Goal: Information Seeking & Learning: Understand process/instructions

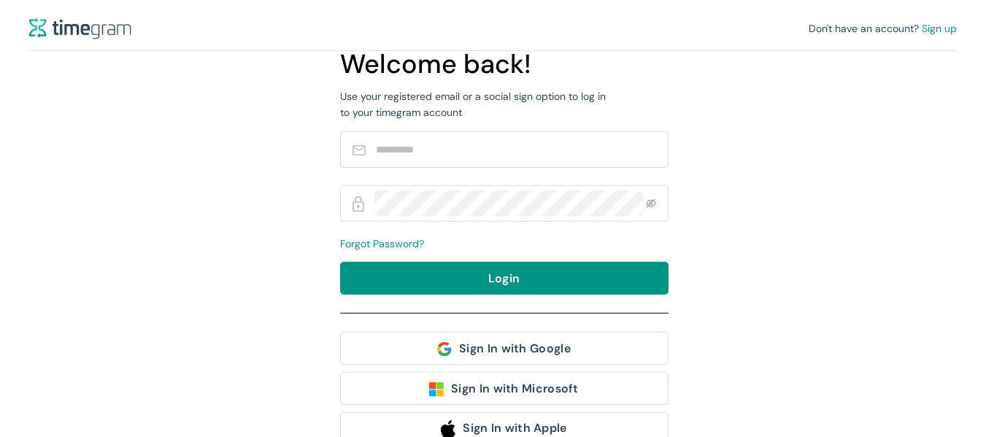
click at [764, 200] on div "Don't have an account? Sign up Welcome back! Use your registered email or a soc…" at bounding box center [493, 218] width 986 height 437
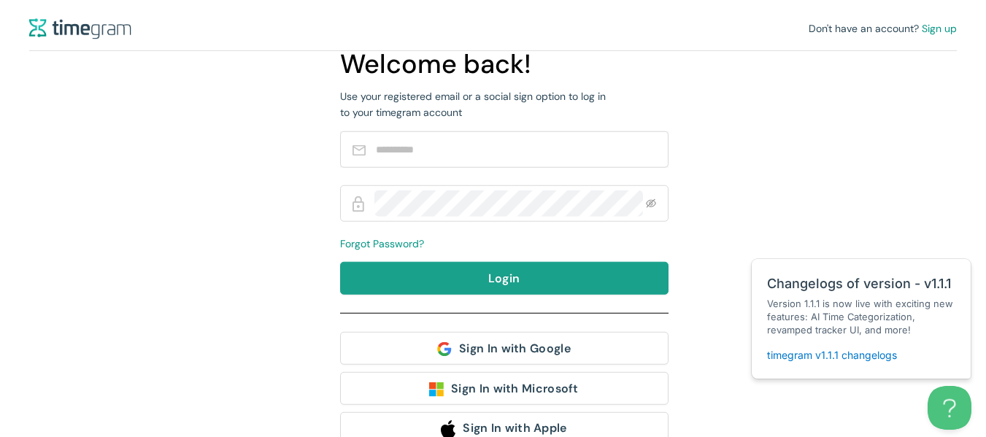
scroll to position [15, 0]
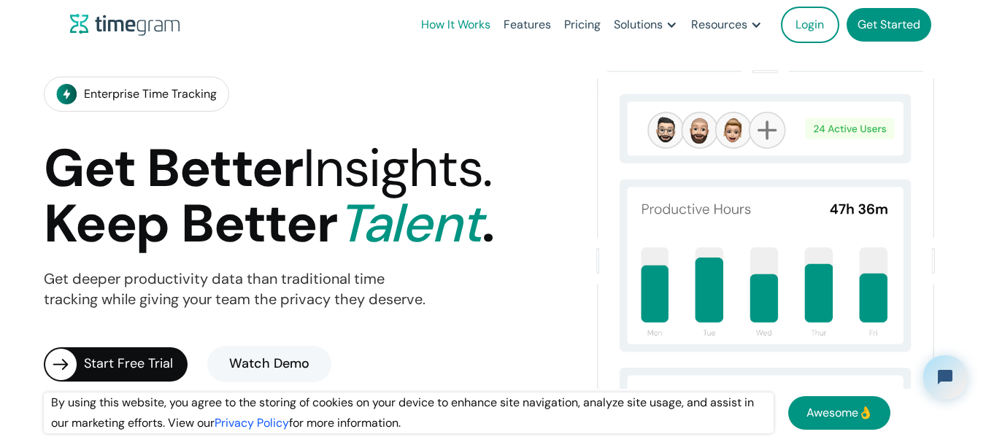
click at [472, 21] on link "How It Works" at bounding box center [456, 25] width 83 height 50
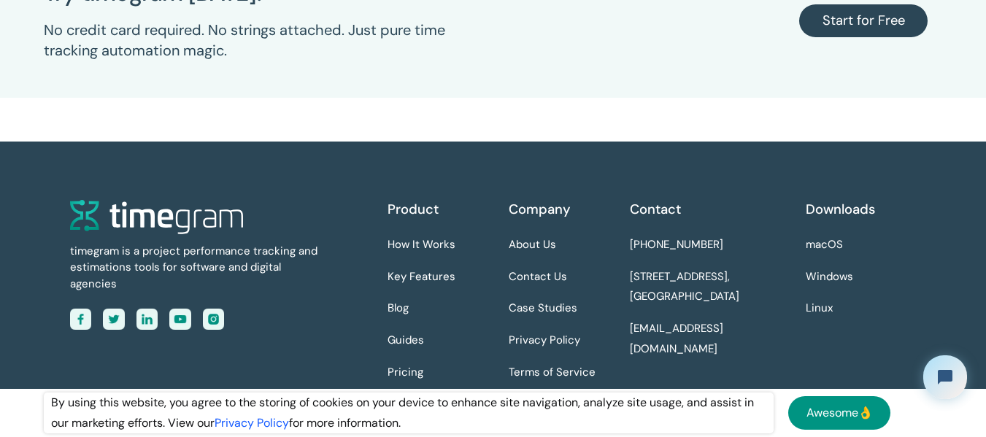
scroll to position [4005, 0]
